Goal: Task Accomplishment & Management: Use online tool/utility

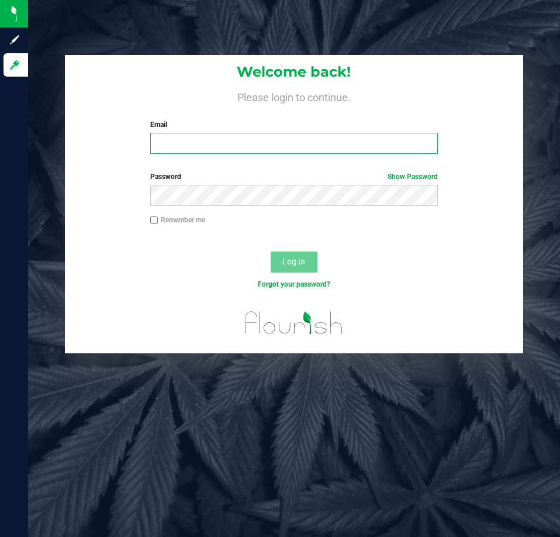
click at [164, 140] on input "Email" at bounding box center [294, 143] width 288 height 21
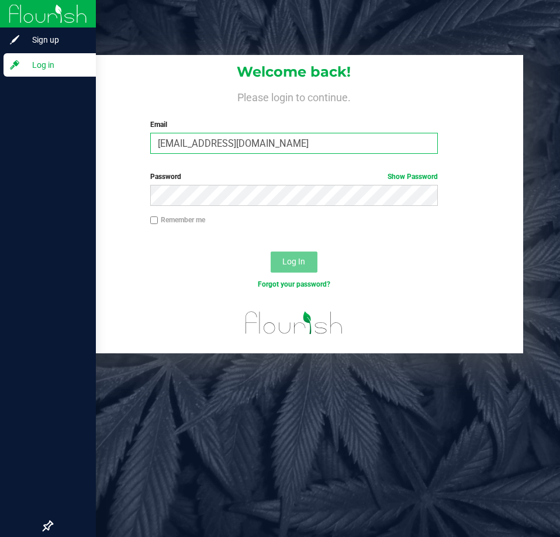
type input "SHARPER@LIVEPARALLEL.COM"
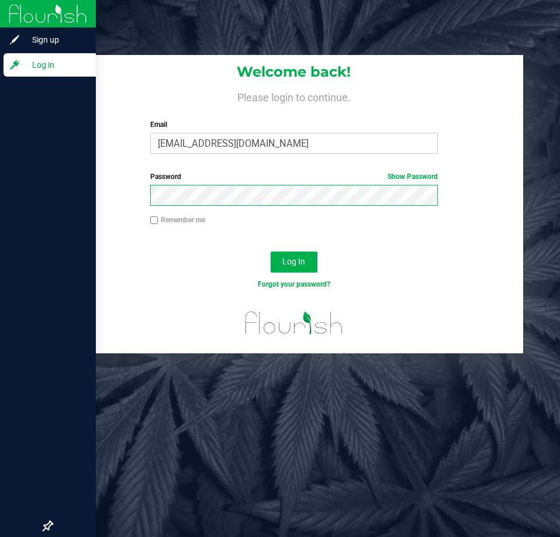
click at [271, 252] on button "Log In" at bounding box center [294, 262] width 47 height 21
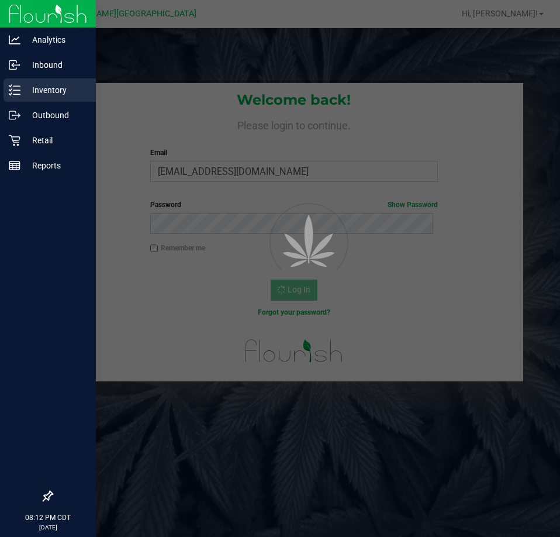
click at [36, 87] on p "Inventory" at bounding box center [55, 90] width 70 height 14
click at [35, 87] on p "Inventory" at bounding box center [55, 90] width 70 height 14
click at [36, 88] on p "Inventory" at bounding box center [55, 90] width 70 height 14
click at [40, 85] on p "Inventory" at bounding box center [55, 90] width 70 height 14
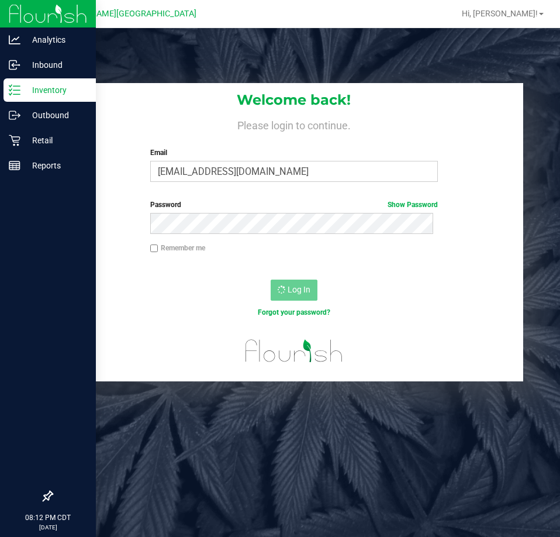
click at [40, 85] on p "Inventory" at bounding box center [55, 90] width 70 height 14
click at [17, 85] on icon at bounding box center [15, 90] width 12 height 12
click at [17, 86] on icon at bounding box center [15, 90] width 12 height 12
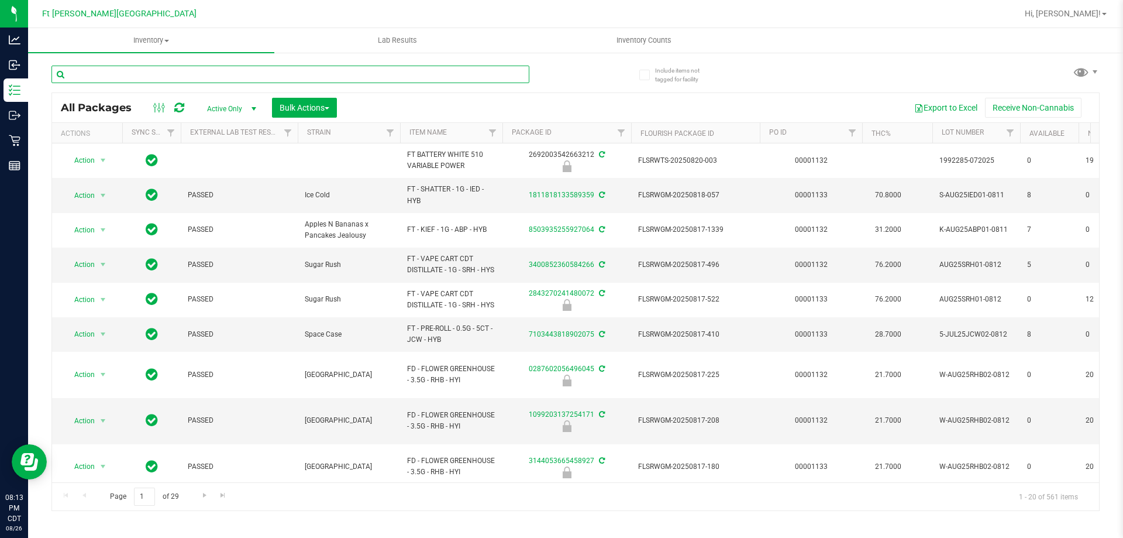
click at [190, 77] on input "text" at bounding box center [290, 75] width 478 height 18
type input "blackb"
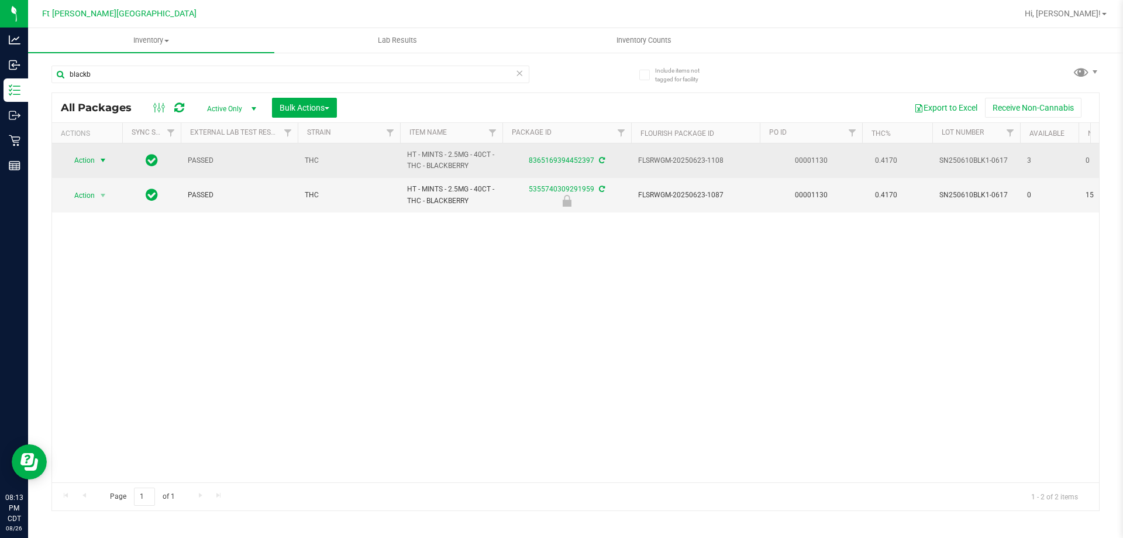
click at [87, 154] on span "Action" at bounding box center [80, 160] width 32 height 16
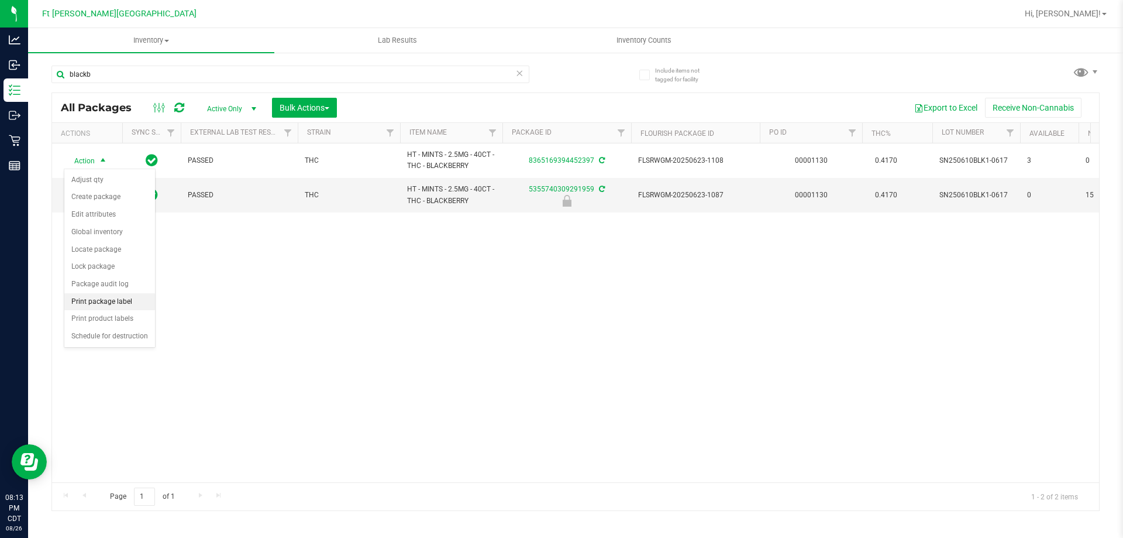
click at [120, 303] on li "Print package label" at bounding box center [109, 302] width 91 height 18
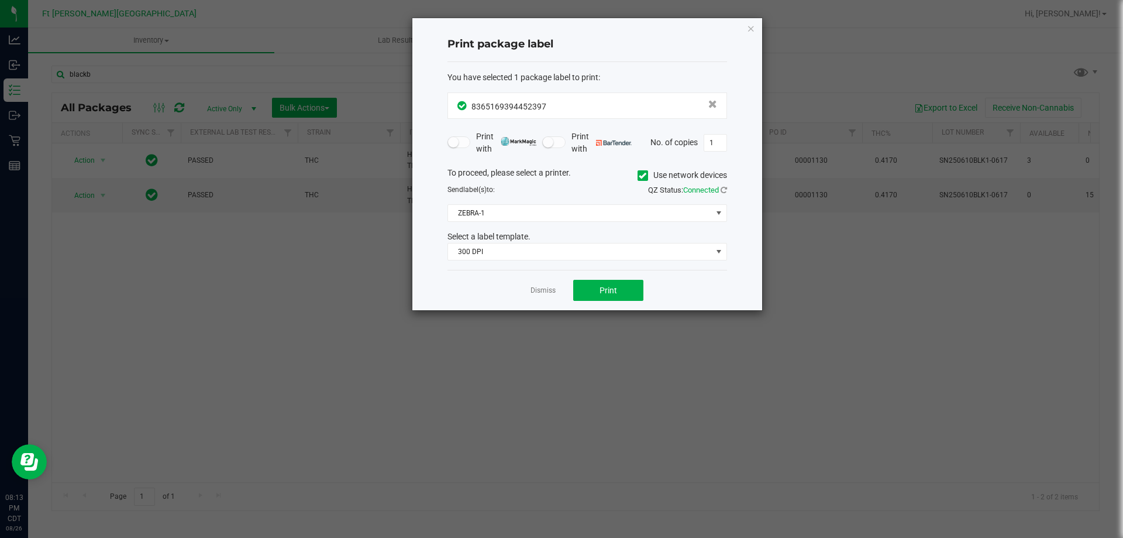
click at [574, 261] on div "You have selected 1 package label to print : 8365169394452397 Print with Print …" at bounding box center [588, 166] width 280 height 208
click at [569, 255] on span "300 DPI" at bounding box center [580, 251] width 264 height 16
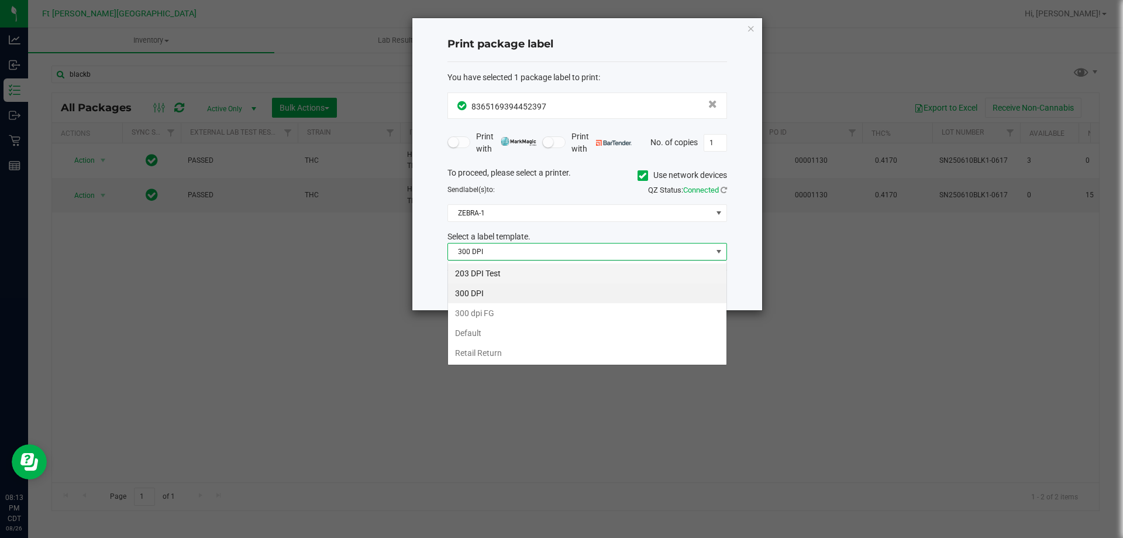
scroll to position [18, 280]
click at [522, 270] on li "203 DPI Test" at bounding box center [587, 273] width 278 height 20
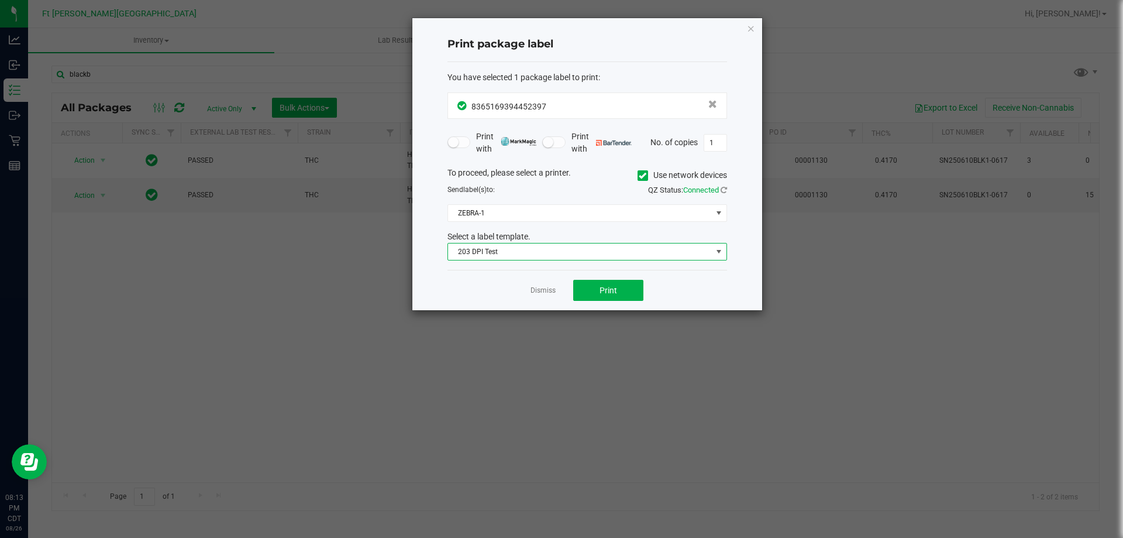
click at [526, 204] on div "To proceed, please select a printer. Use network devices Send label(s) to: QZ S…" at bounding box center [588, 214] width 280 height 94
click at [521, 211] on span "ZEBRA-1" at bounding box center [580, 213] width 264 height 16
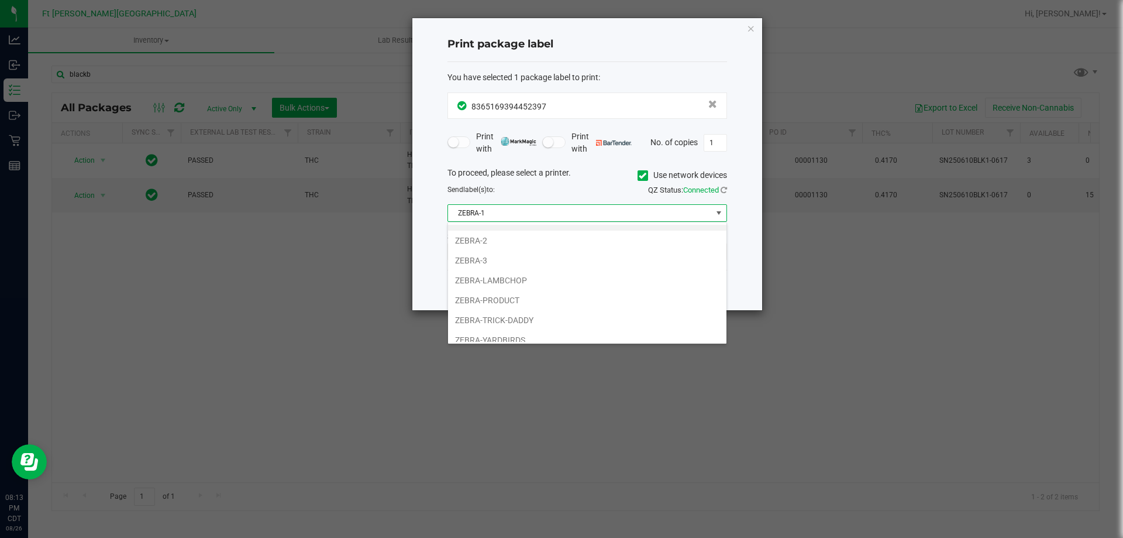
scroll to position [22, 0]
drag, startPoint x: 508, startPoint y: 332, endPoint x: 520, endPoint y: 311, distance: 23.9
click at [508, 332] on li "ZEBRA-YARDBIRDS" at bounding box center [587, 332] width 278 height 20
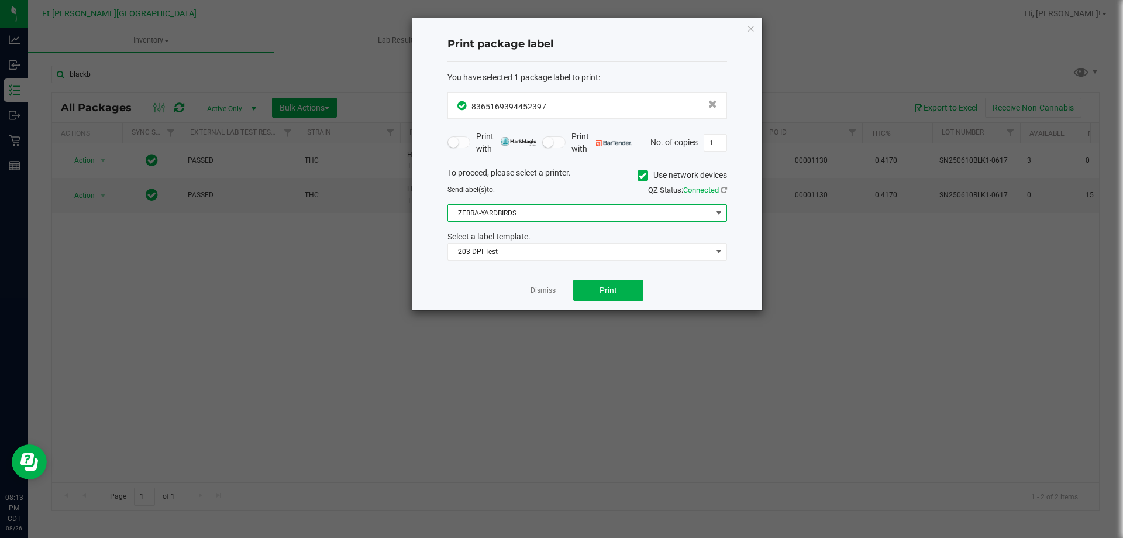
click at [535, 285] on app-cancel-button "Dismiss" at bounding box center [543, 290] width 25 height 12
